Goal: Find specific page/section: Find specific page/section

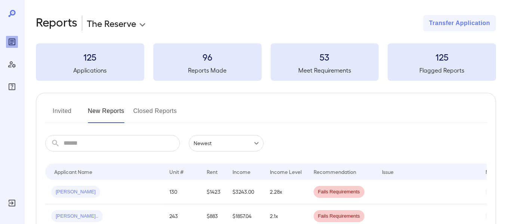
click at [143, 23] on body "**********" at bounding box center [252, 112] width 505 height 224
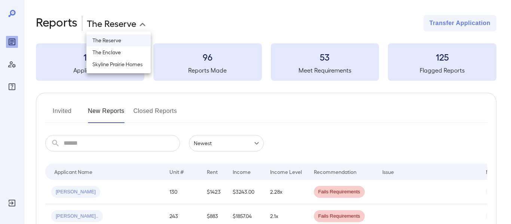
click at [123, 62] on li "Skyline Prairie Homes" at bounding box center [118, 64] width 64 height 12
type input "**********"
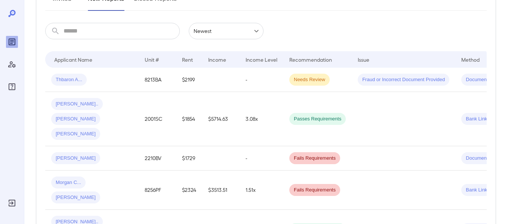
scroll to position [75, 0]
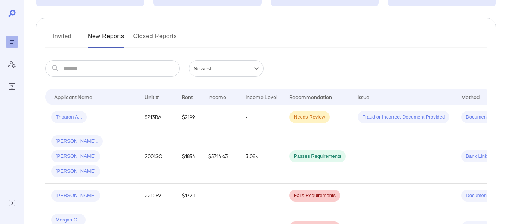
click at [68, 34] on button "Invited" at bounding box center [62, 39] width 34 height 18
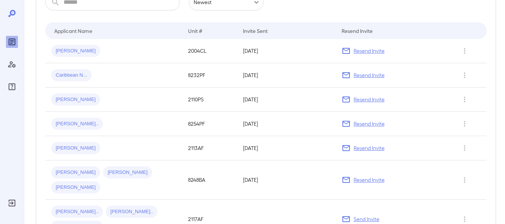
scroll to position [128, 0]
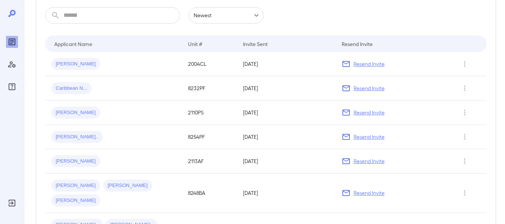
click at [115, 17] on input "text" at bounding box center [122, 15] width 116 height 16
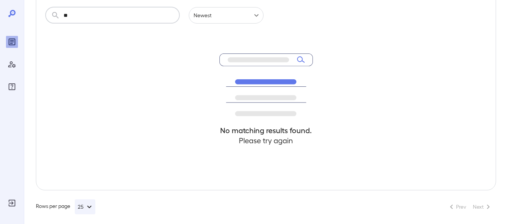
type input "*"
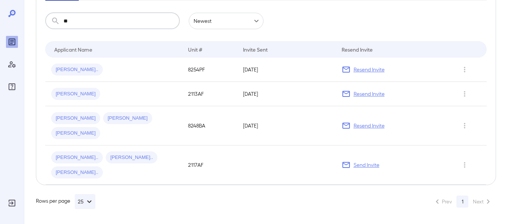
type input "*"
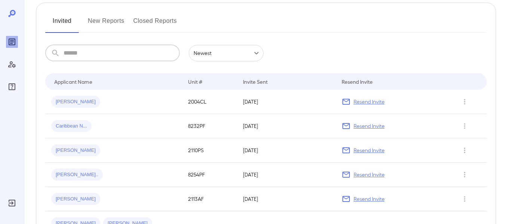
scroll to position [16, 0]
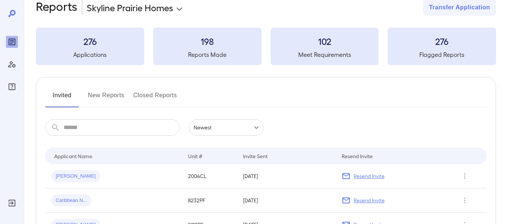
click at [99, 93] on button "New Reports" at bounding box center [106, 98] width 37 height 18
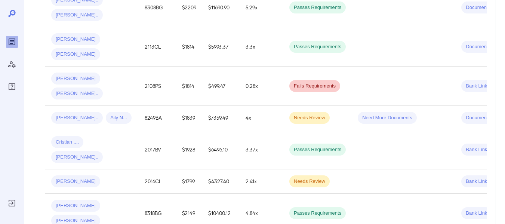
scroll to position [299, 0]
